Goal: Navigation & Orientation: Understand site structure

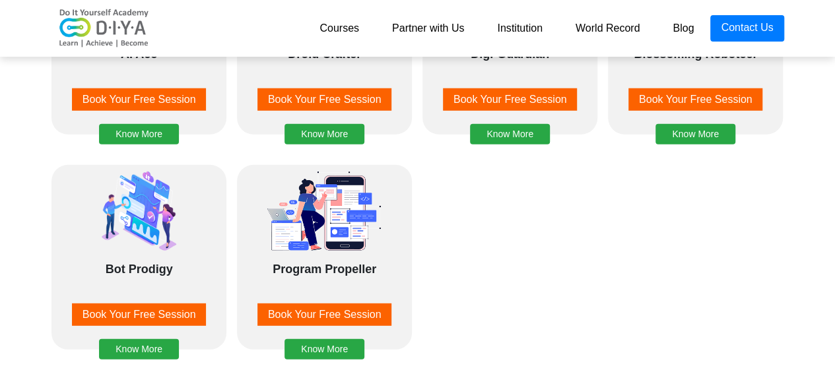
scroll to position [1518, 0]
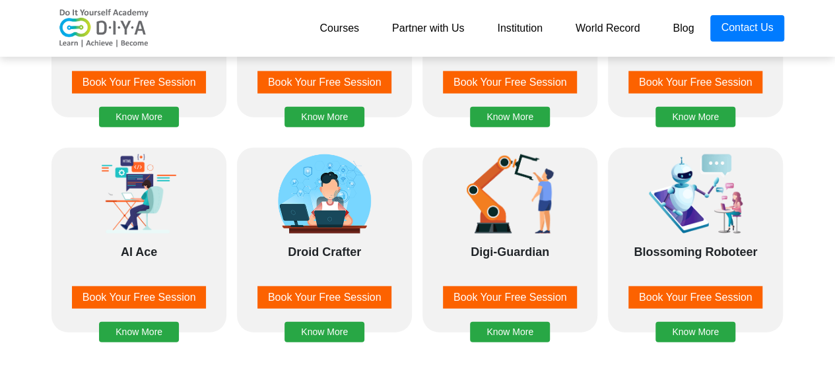
click at [745, 213] on img at bounding box center [695, 193] width 139 height 79
click at [711, 212] on img at bounding box center [695, 193] width 139 height 79
click at [697, 329] on button "Know More" at bounding box center [696, 332] width 80 height 20
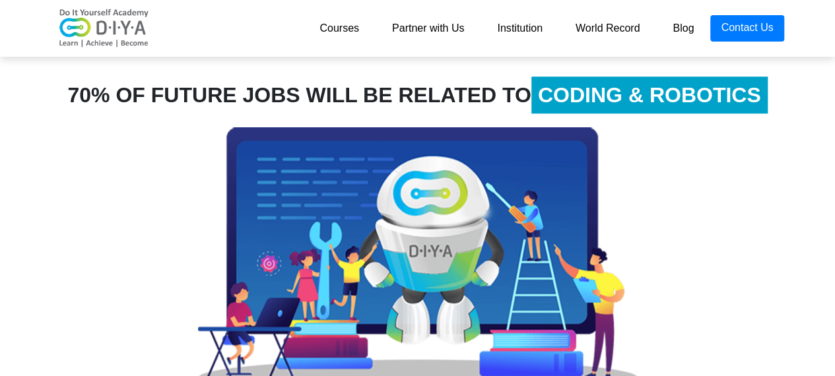
scroll to position [579, 0]
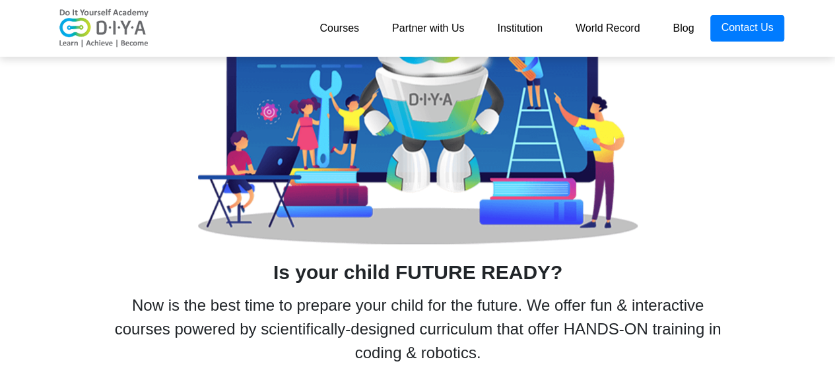
click at [521, 24] on link "Institution" at bounding box center [519, 28] width 78 height 26
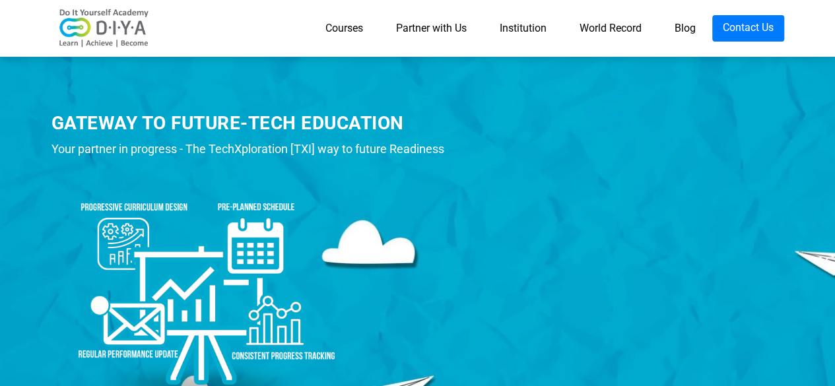
click at [413, 29] on link "Partner with Us" at bounding box center [431, 28] width 104 height 26
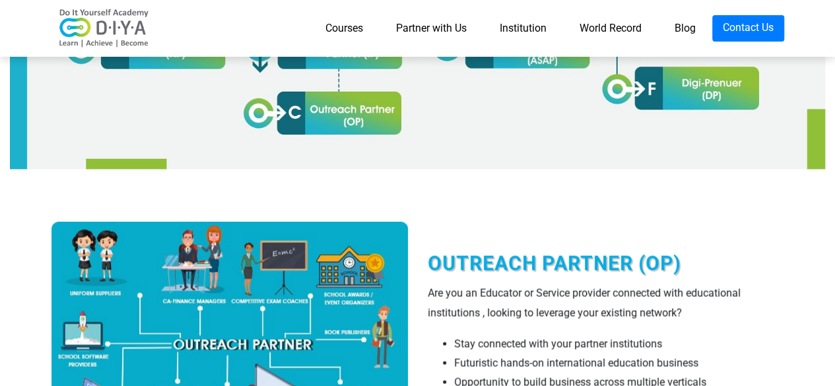
scroll to position [858, 0]
